Goal: Information Seeking & Learning: Learn about a topic

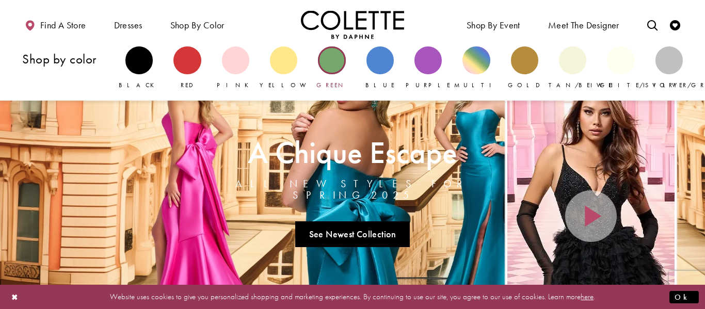
click at [330, 60] on div "Primary block" at bounding box center [331, 59] width 27 height 27
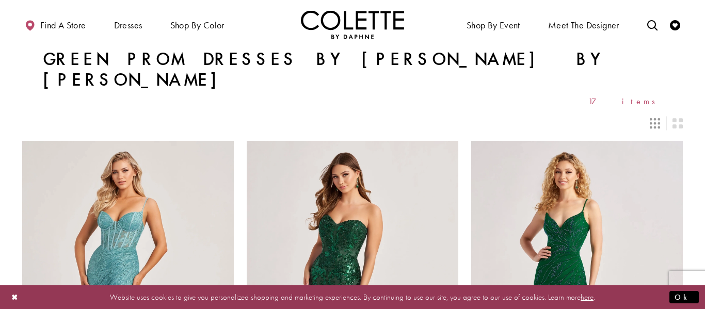
click at [651, 118] on icon "Switch layout to 3 columns" at bounding box center [655, 123] width 10 height 10
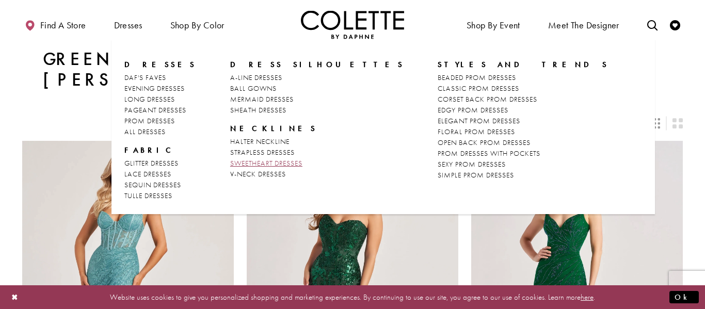
click at [272, 162] on span "SWEETHEART DRESSES" at bounding box center [266, 162] width 72 height 9
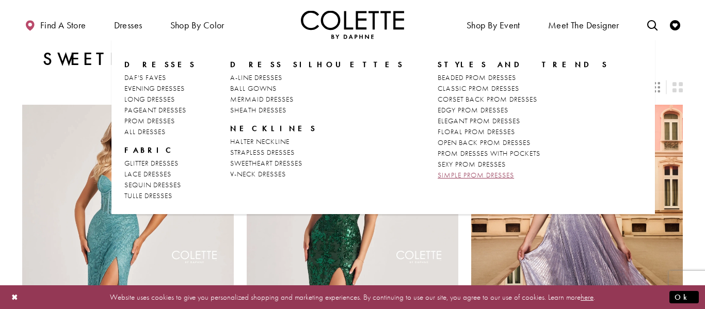
click at [438, 177] on span "SIMPLE PROM DRESSES" at bounding box center [476, 174] width 76 height 9
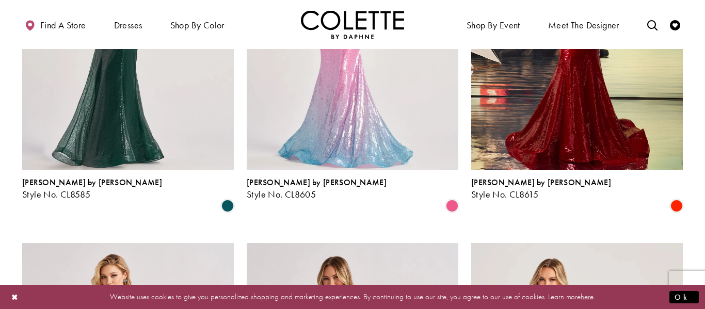
scroll to position [1005, 0]
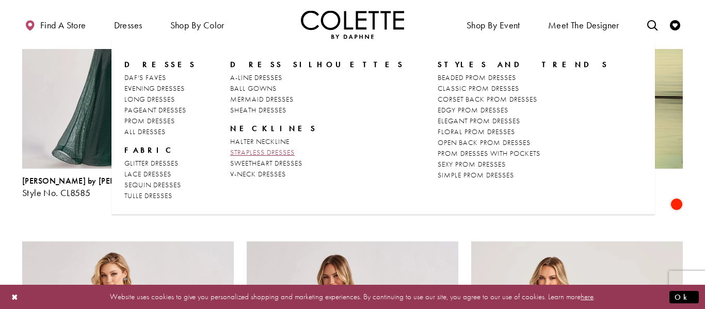
click at [262, 150] on span "STRAPLESS DRESSES" at bounding box center [262, 152] width 65 height 9
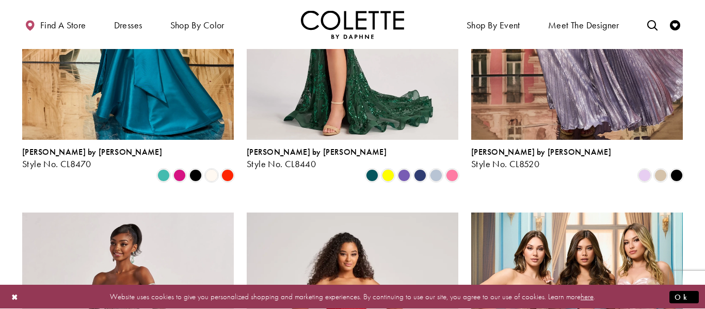
scroll to position [414, 0]
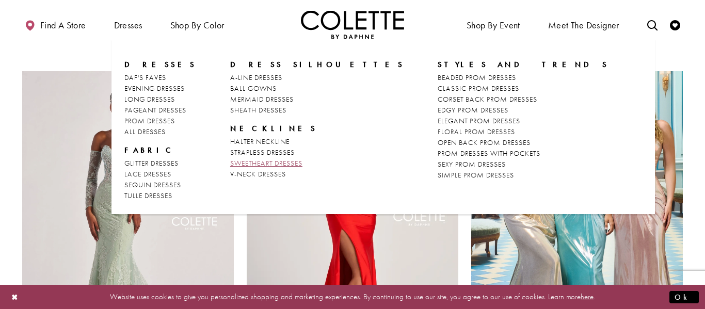
click at [256, 162] on span "SWEETHEART DRESSES" at bounding box center [266, 162] width 72 height 9
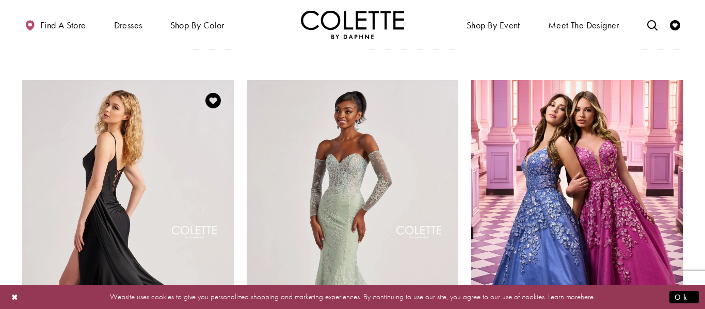
scroll to position [405, 0]
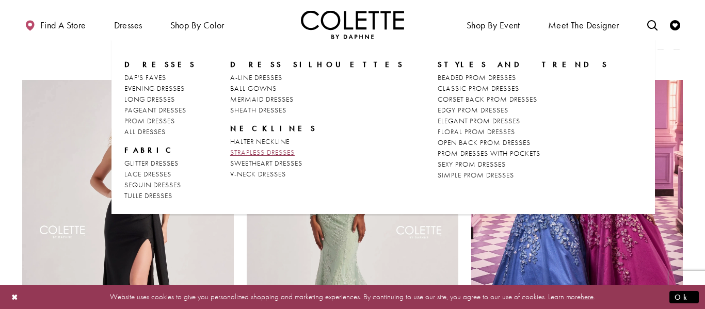
click at [262, 147] on link "STRAPLESS DRESSES" at bounding box center [317, 152] width 174 height 11
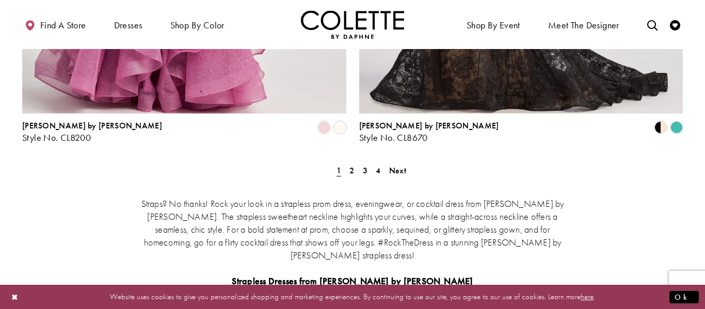
scroll to position [1982, 0]
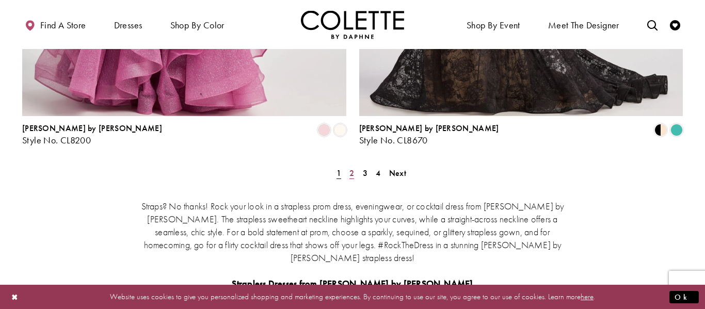
click at [352, 168] on span "2" at bounding box center [352, 173] width 5 height 11
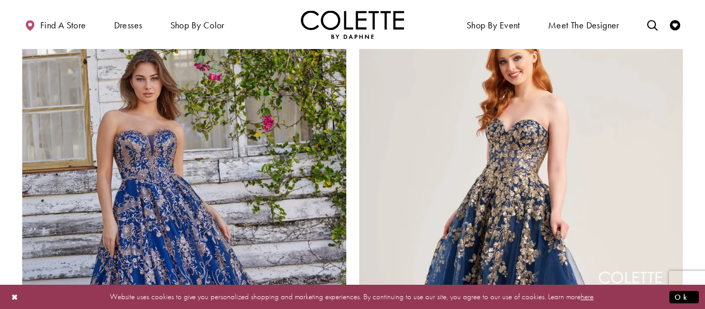
scroll to position [1608, 0]
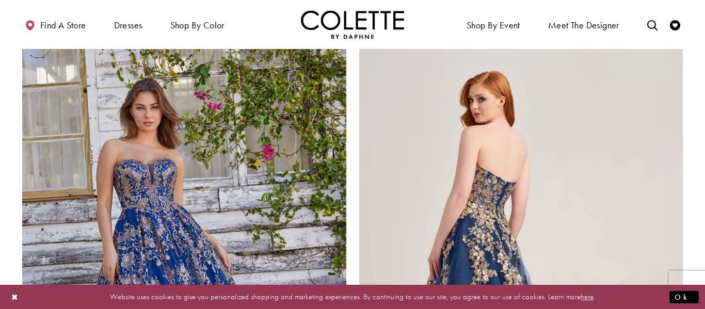
click at [487, 136] on img "Visit Colette by Daphne Style No. CL5136 Page" at bounding box center [521, 255] width 324 height 471
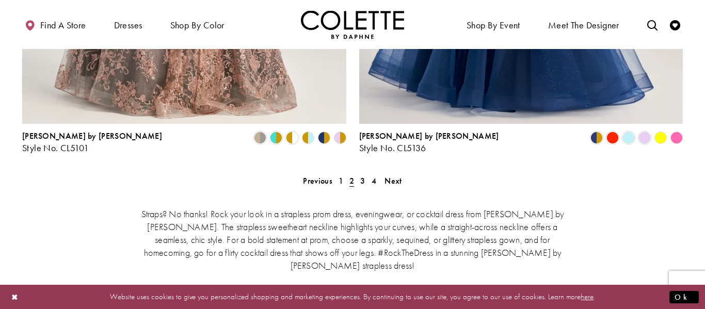
scroll to position [1987, 0]
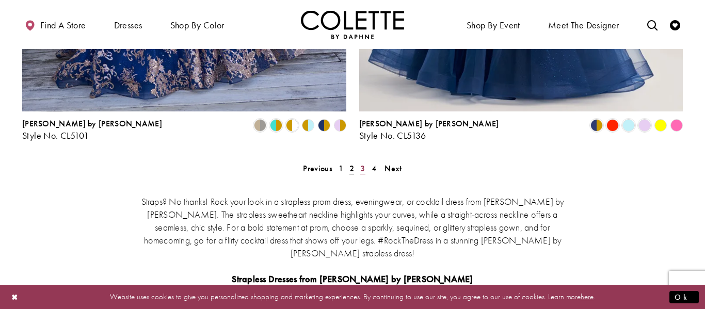
click at [362, 163] on span "3" at bounding box center [362, 168] width 5 height 11
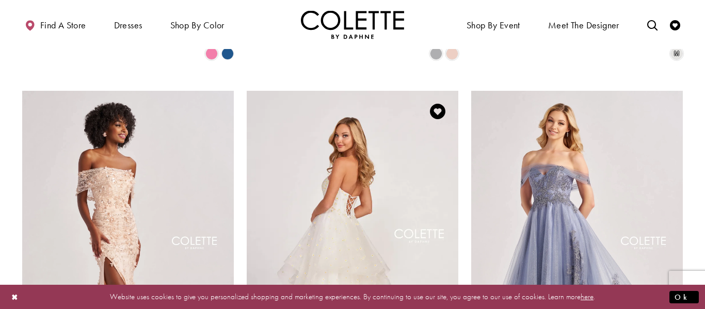
scroll to position [775, 0]
click at [364, 217] on img "Visit Colette by Daphne Style No. CL2055 Page" at bounding box center [353, 245] width 212 height 308
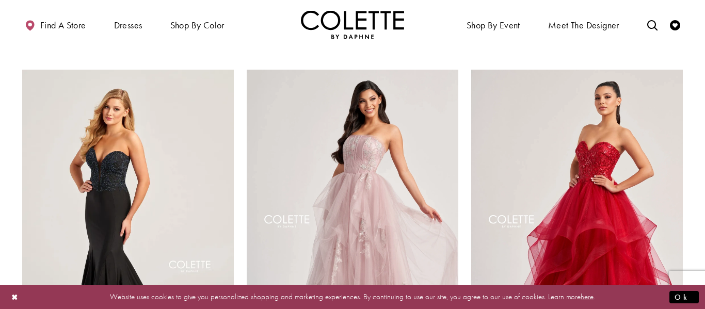
scroll to position [1175, 0]
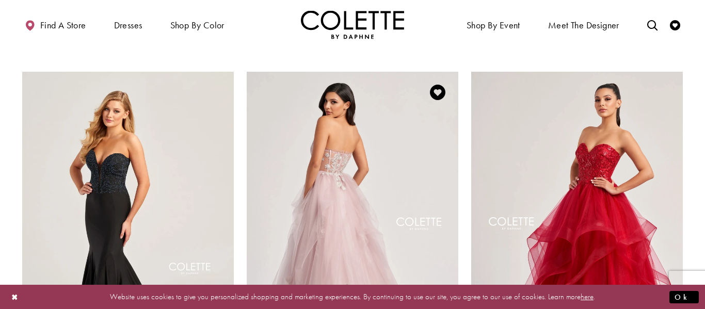
click at [324, 179] on img "Visit Colette by Daphne Style No. CL8120 Page" at bounding box center [353, 226] width 212 height 308
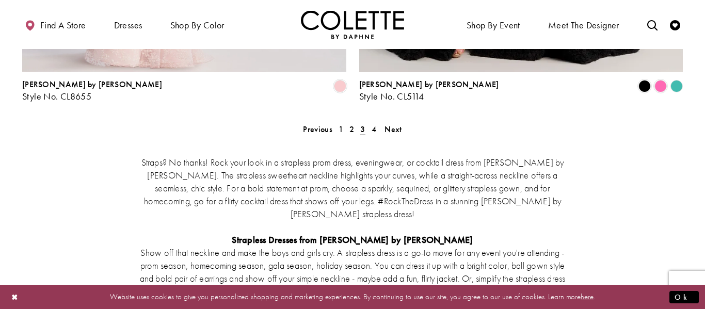
scroll to position [2030, 0]
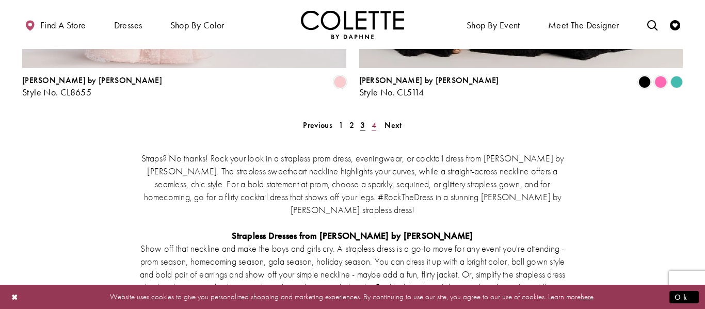
click at [372, 120] on span "4" at bounding box center [374, 125] width 5 height 11
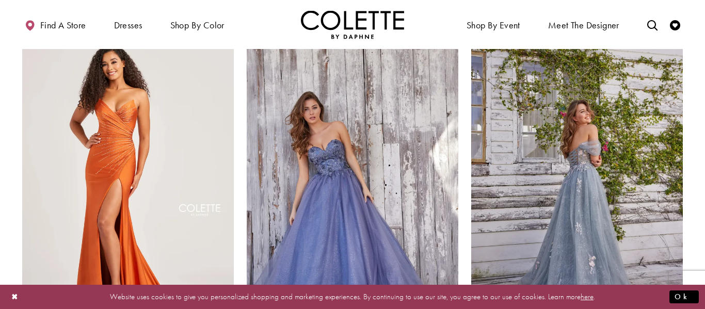
scroll to position [85, 0]
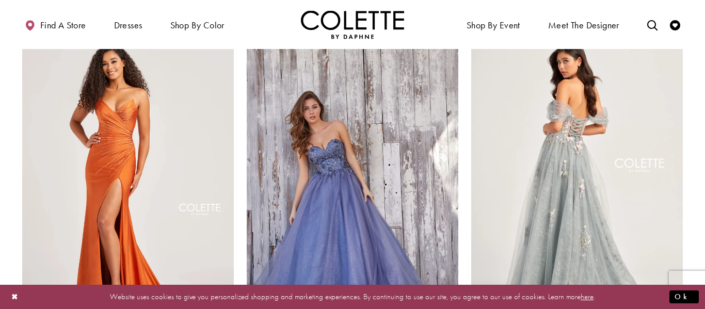
click at [573, 142] on img "Visit Colette by Daphne Style No. CL5169 Page" at bounding box center [577, 174] width 212 height 308
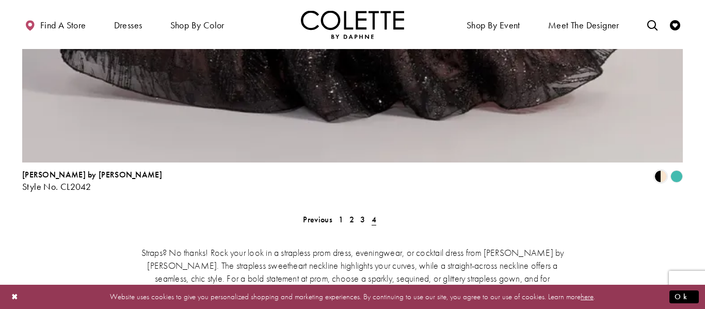
scroll to position [2054, 0]
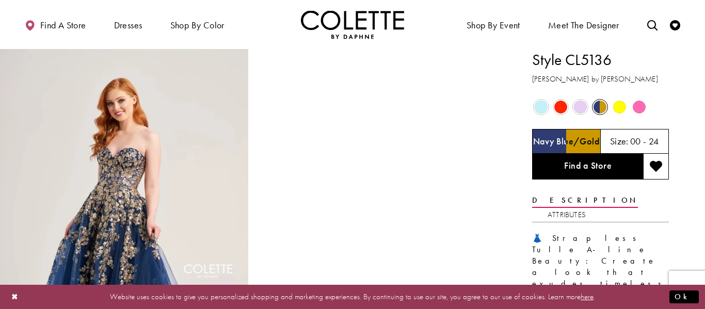
click at [541, 109] on span "Product color controls state depends on size chosen" at bounding box center [541, 107] width 13 height 13
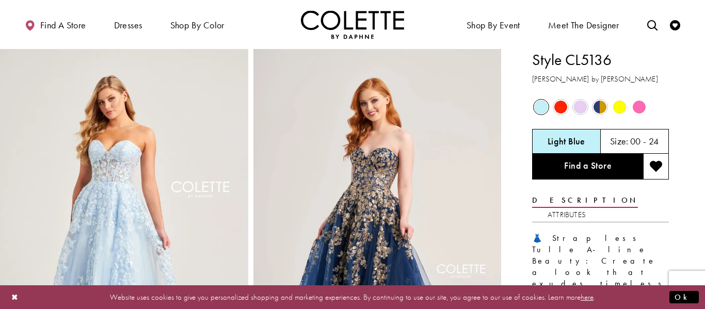
click at [561, 107] on span "Product color controls state depends on size chosen" at bounding box center [560, 107] width 13 height 13
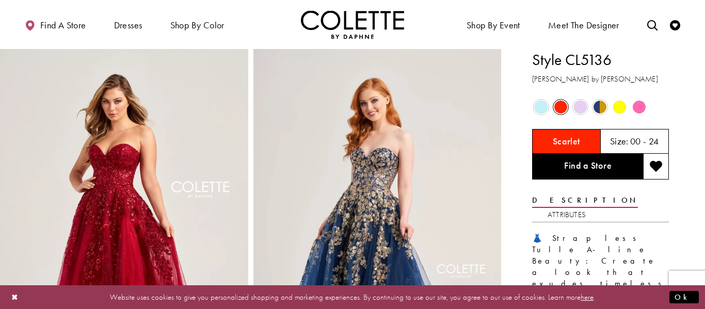
click at [584, 105] on span "Product color controls state depends on size chosen" at bounding box center [580, 107] width 13 height 13
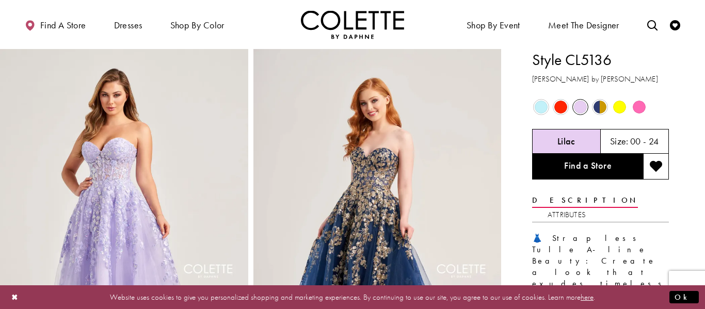
click at [633, 106] on span "Product color controls state depends on size chosen" at bounding box center [639, 107] width 13 height 13
click at [637, 106] on span "Product color controls state depends on size chosen" at bounding box center [639, 107] width 13 height 13
click at [614, 110] on span "Product color controls state depends on size chosen" at bounding box center [619, 107] width 13 height 13
click at [585, 109] on span "Product color controls state depends on size chosen" at bounding box center [580, 107] width 13 height 13
click at [541, 108] on span "Product color controls state depends on size chosen" at bounding box center [541, 107] width 13 height 13
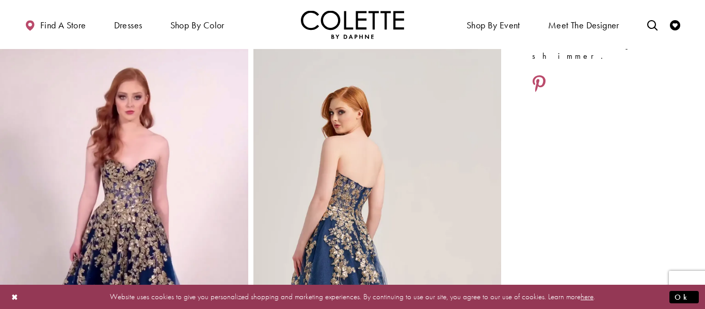
scroll to position [398, 0]
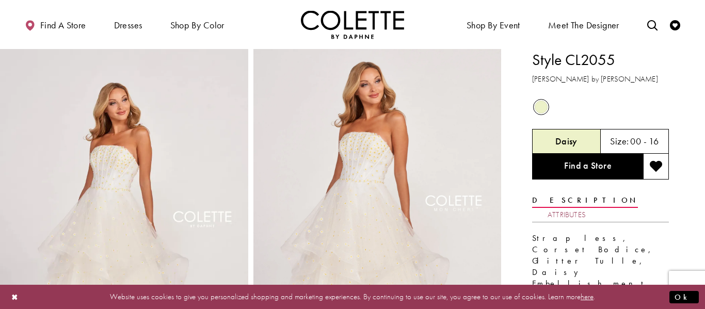
click at [586, 208] on link "Attributes" at bounding box center [567, 215] width 38 height 15
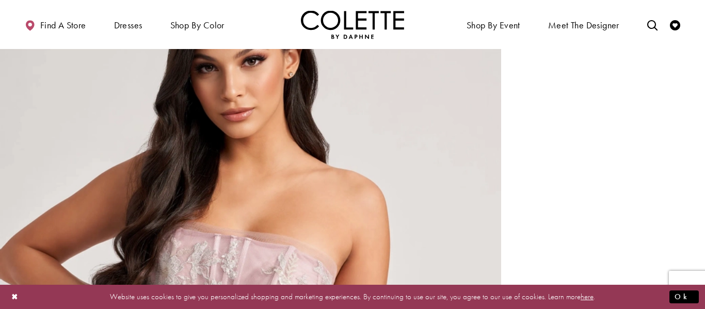
scroll to position [793, 0]
